Goal: Task Accomplishment & Management: Manage account settings

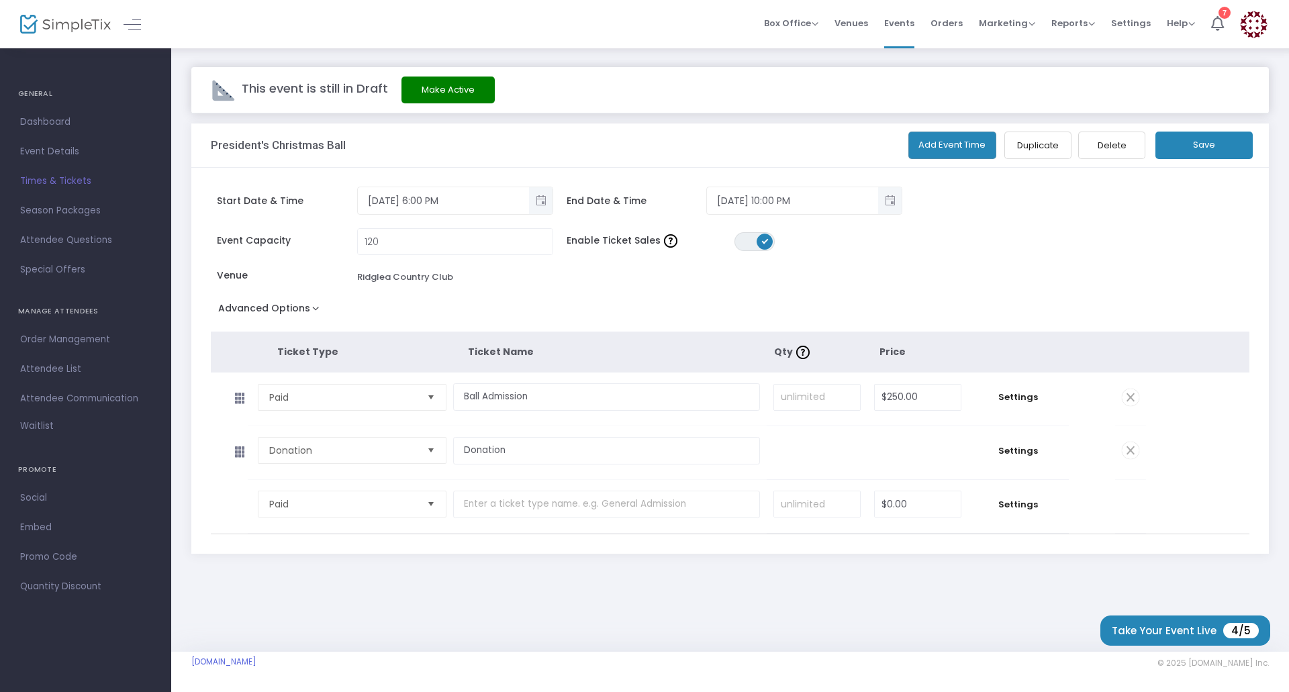
click at [58, 151] on span "Event Details" at bounding box center [85, 151] width 131 height 17
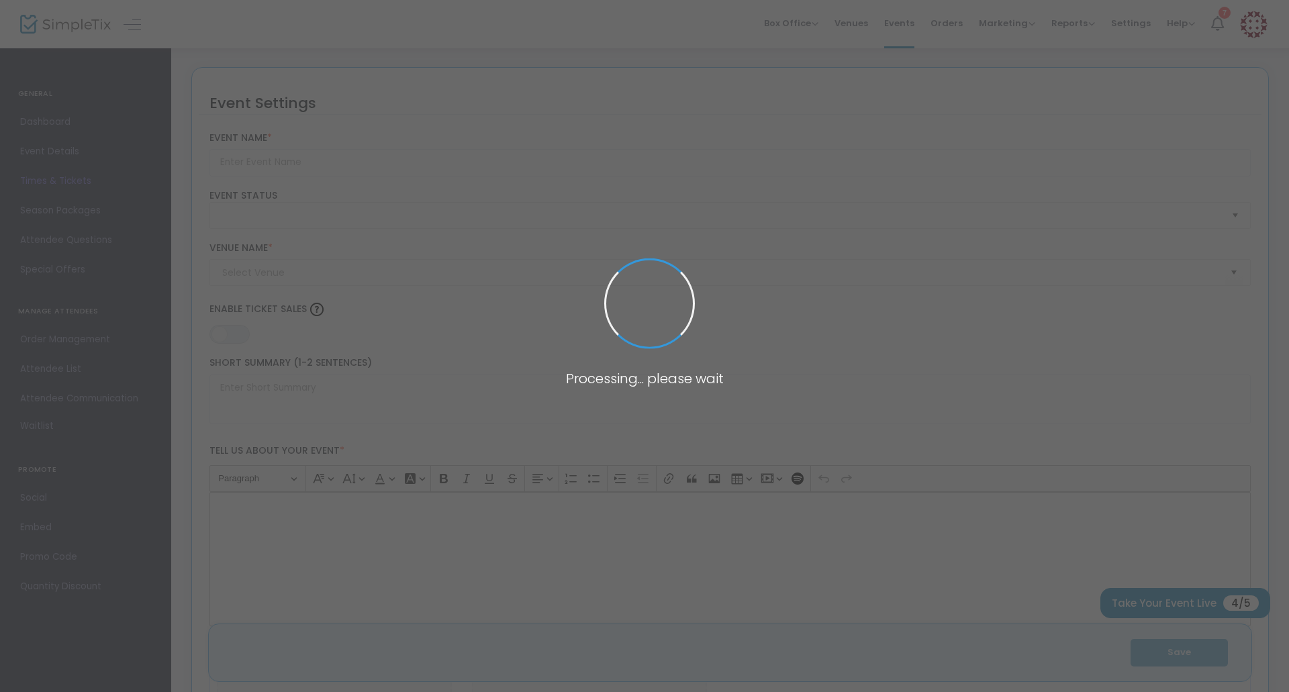
type input "President's Christmas Ball"
type textarea "You are cordially invited to join President [PERSON_NAME] for the President’s C…"
type input "Purchase Your Tickets"
checkbox input "true"
type input "Ridglea Country Club"
